Goal: Task Accomplishment & Management: Use online tool/utility

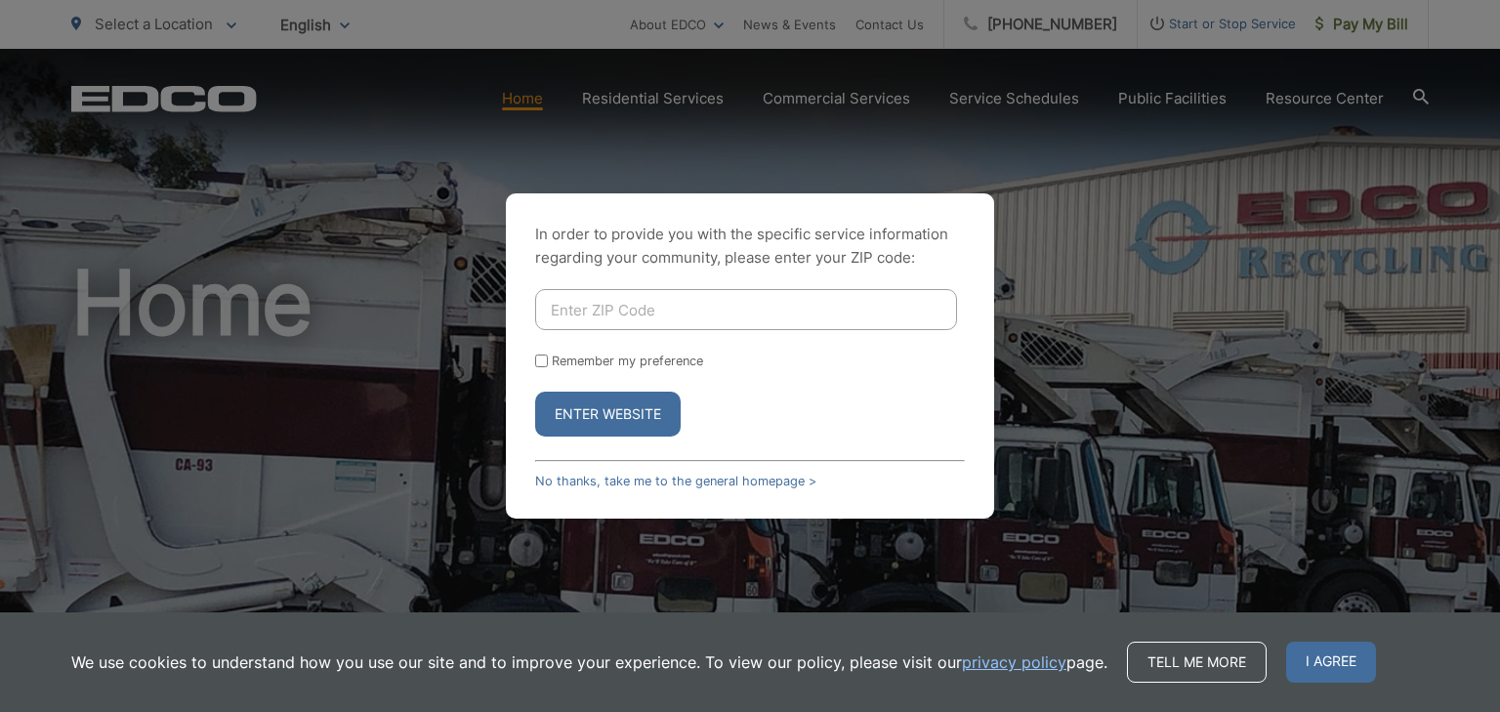
click at [603, 311] on input "Enter ZIP Code" at bounding box center [746, 309] width 422 height 41
type input "92084"
drag, startPoint x: 559, startPoint y: 422, endPoint x: 724, endPoint y: 328, distance: 189.8
click at [594, 412] on button "Enter Website" at bounding box center [608, 414] width 146 height 45
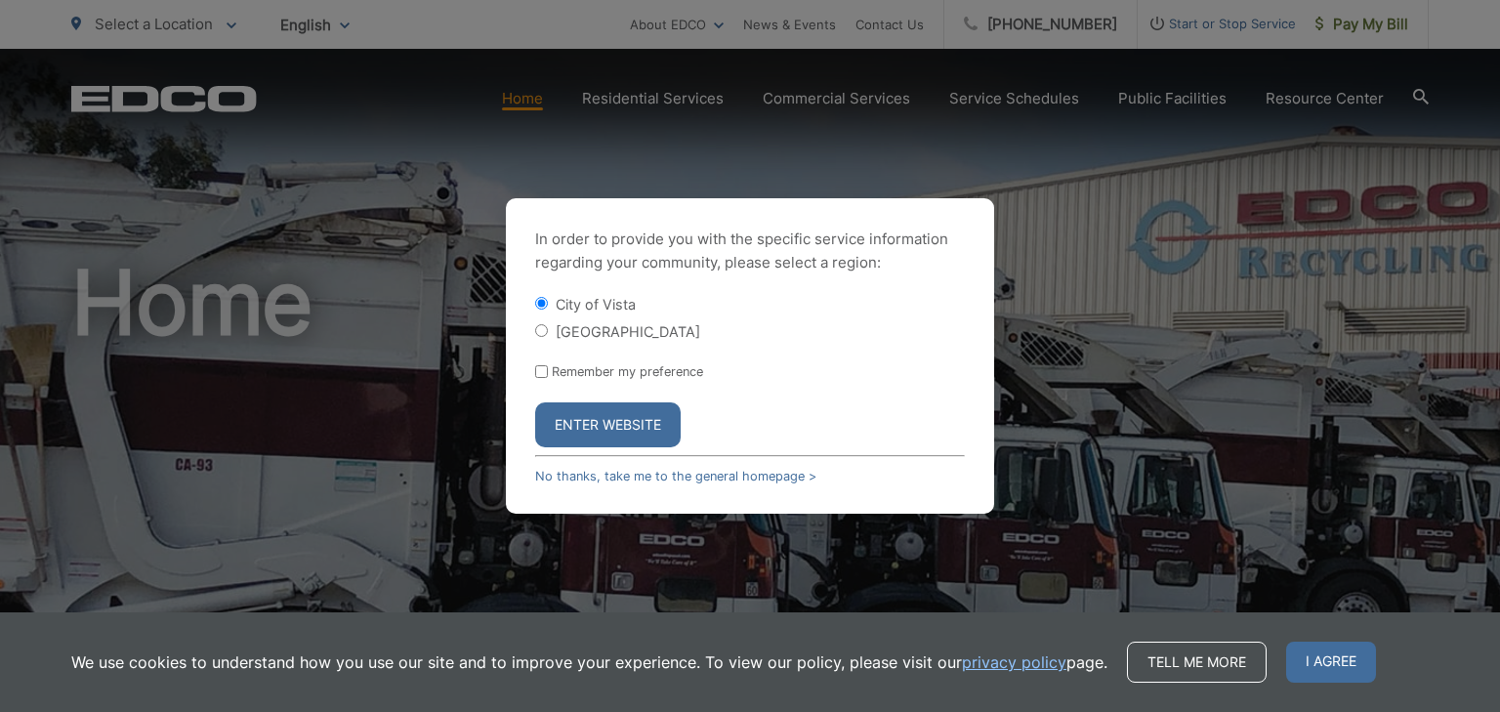
click at [1383, 27] on div "In order to provide you with the specific service information regarding your co…" at bounding box center [750, 356] width 1500 height 712
drag, startPoint x: 631, startPoint y: 423, endPoint x: 935, endPoint y: 237, distance: 356.0
click at [636, 419] on button "Enter Website" at bounding box center [608, 424] width 146 height 45
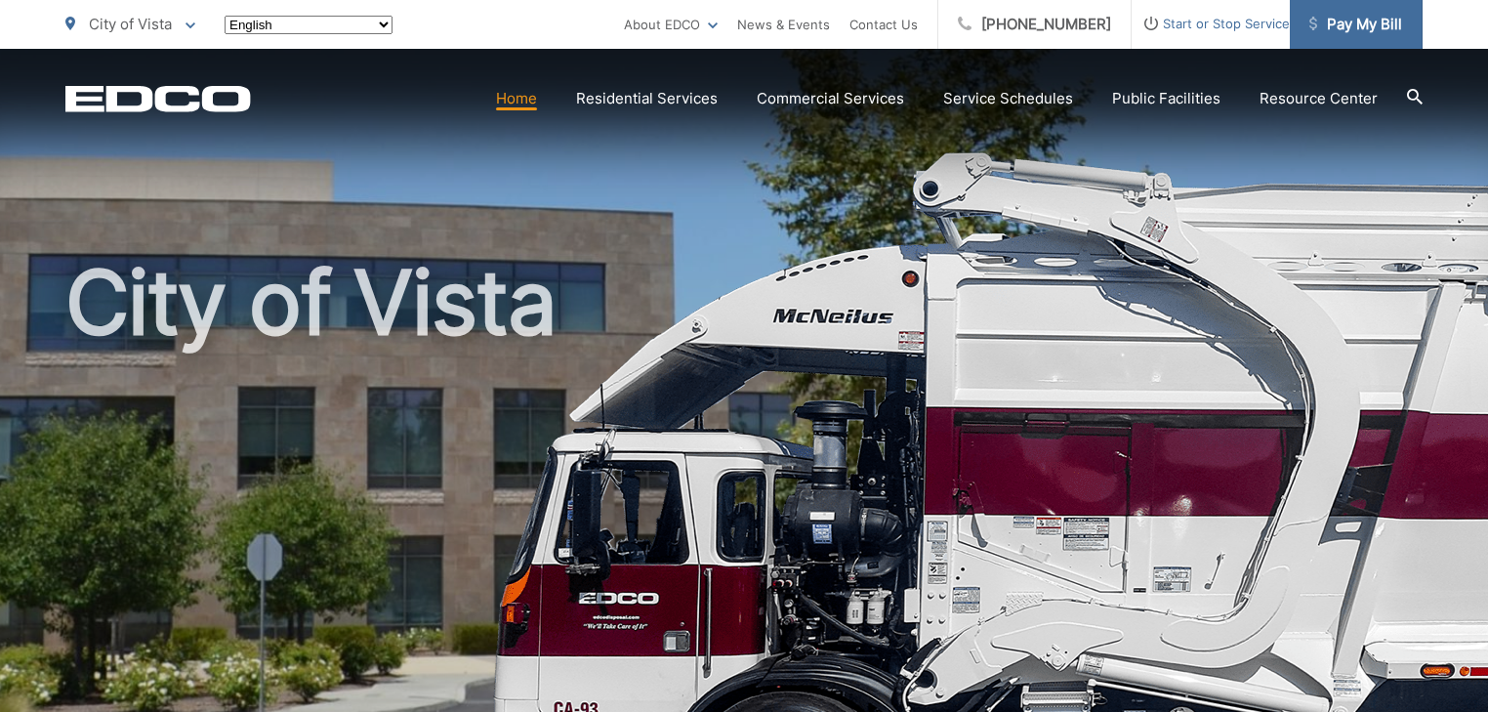
click at [1350, 28] on span "Pay My Bill" at bounding box center [1356, 24] width 93 height 23
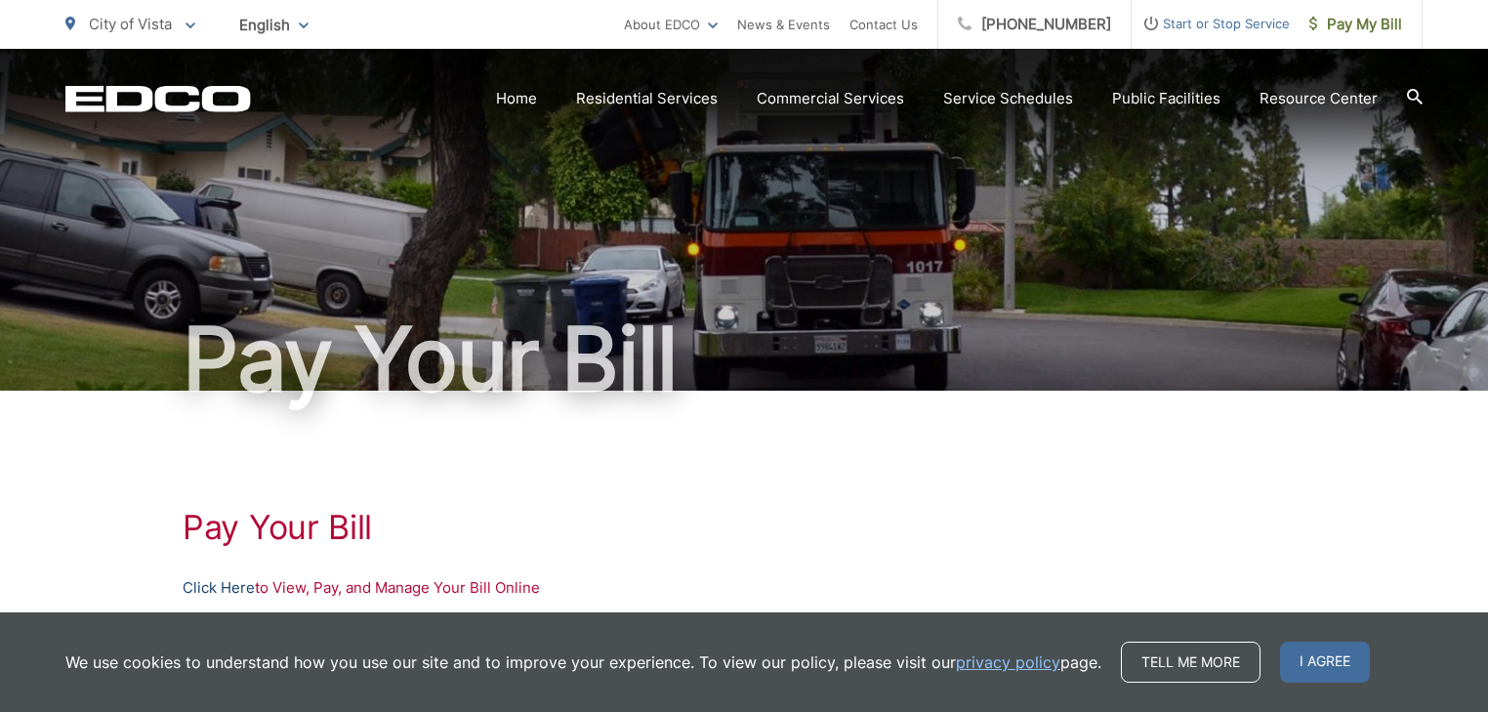
click at [225, 578] on link "Click Here" at bounding box center [219, 587] width 72 height 23
